Goal: Navigation & Orientation: Find specific page/section

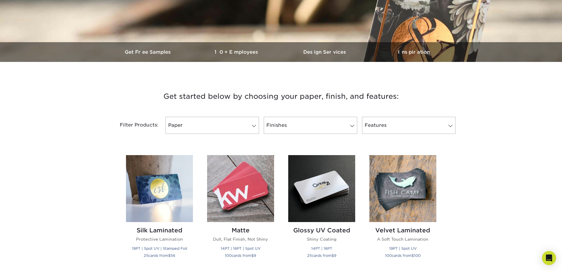
scroll to position [177, 0]
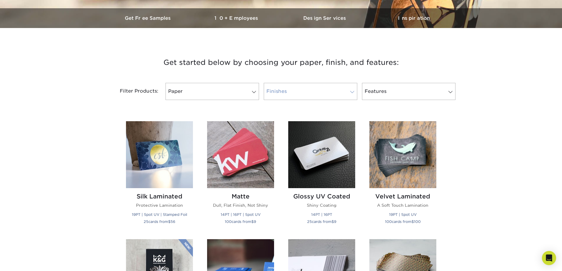
click at [353, 92] on span at bounding box center [352, 92] width 8 height 5
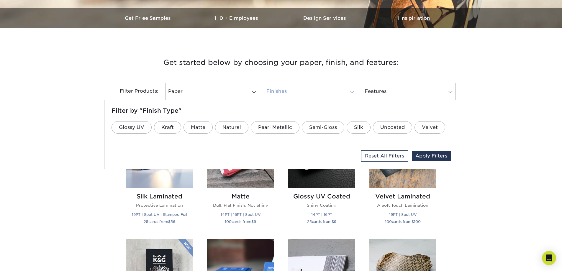
click at [353, 92] on span at bounding box center [352, 92] width 8 height 5
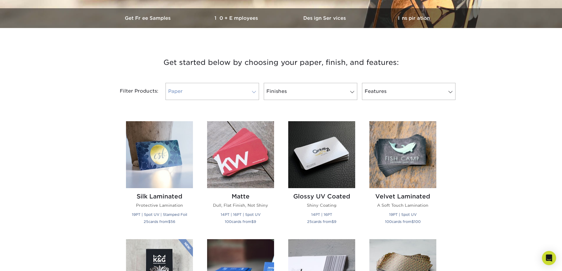
click at [256, 90] on span at bounding box center [254, 92] width 8 height 5
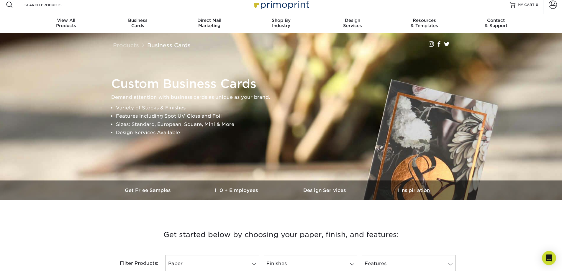
scroll to position [0, 0]
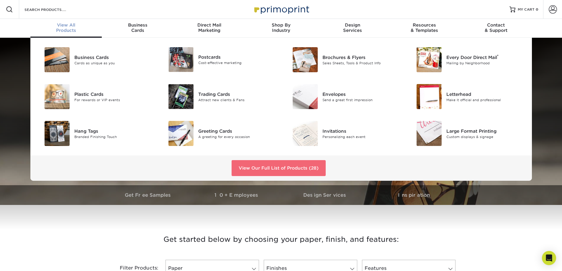
click at [257, 167] on link "View Our Full List of Products (28)" at bounding box center [278, 168] width 94 height 16
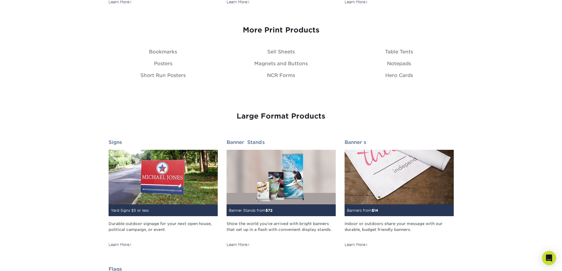
scroll to position [648, 0]
